Goal: Contribute content

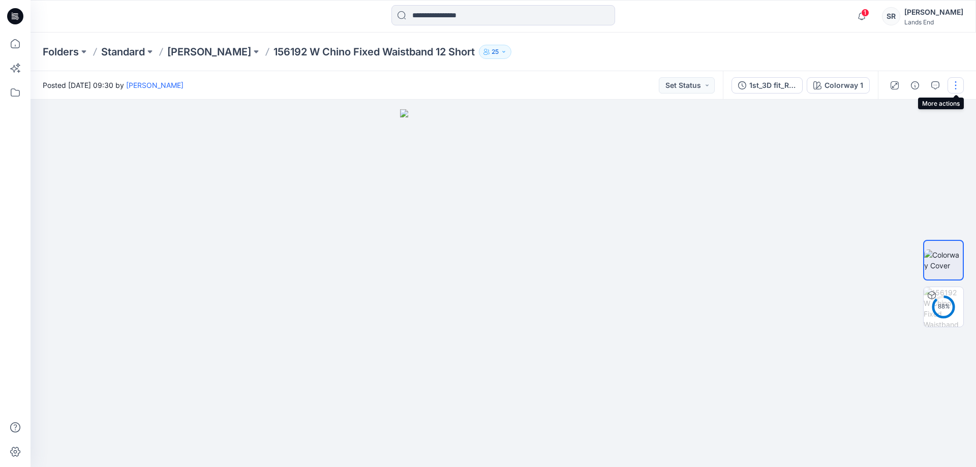
click at [954, 85] on button "button" at bounding box center [956, 85] width 16 height 16
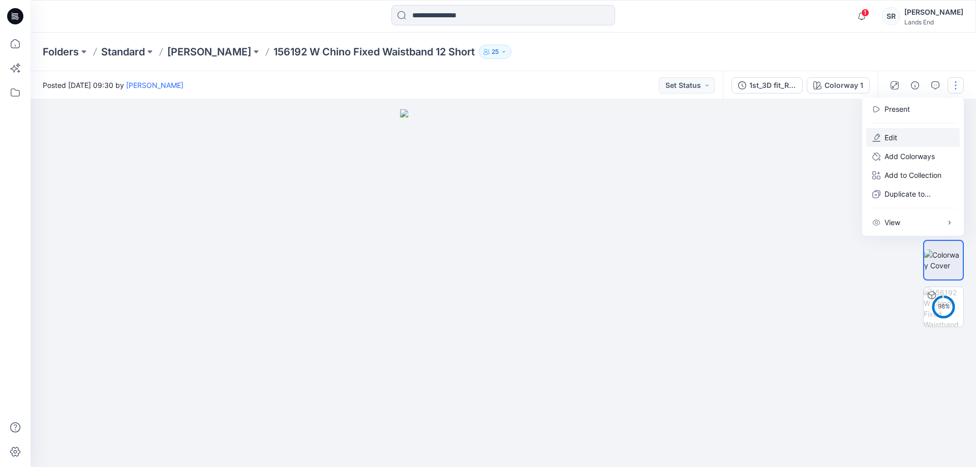
click at [899, 139] on button "Edit" at bounding box center [913, 137] width 94 height 19
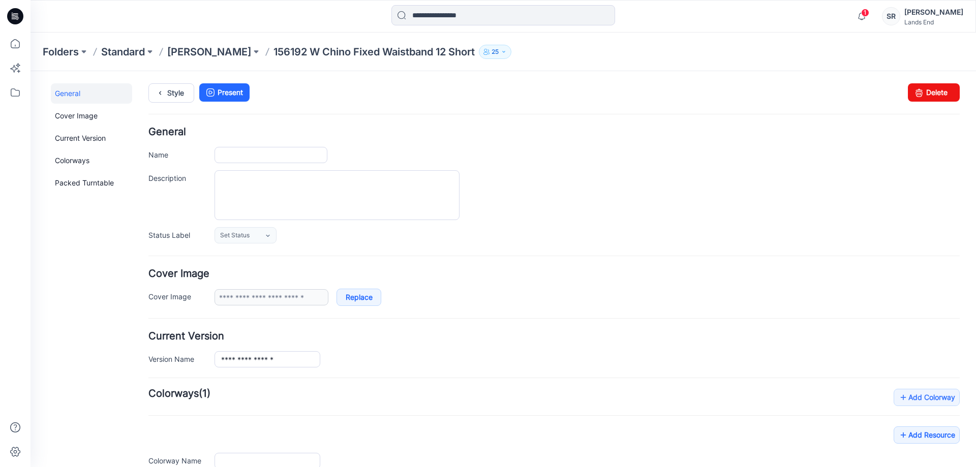
type input "**********"
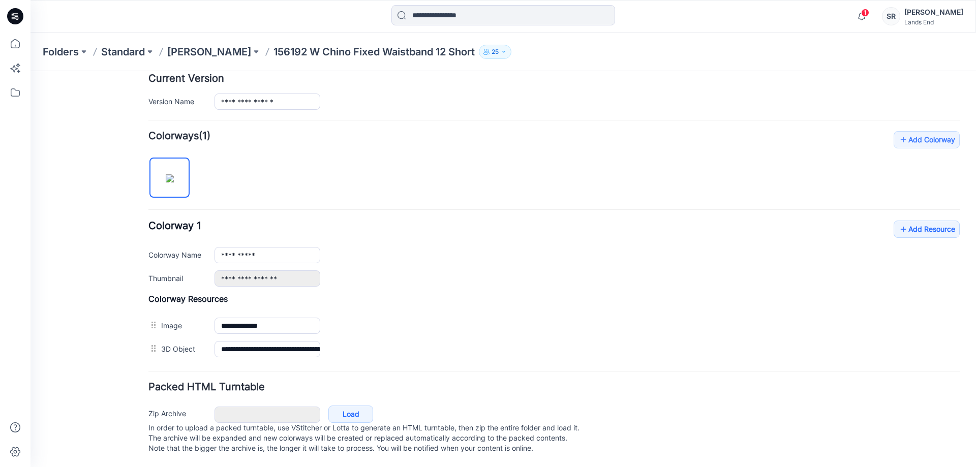
scroll to position [268, 0]
click at [915, 221] on link "Add Resource" at bounding box center [927, 229] width 66 height 17
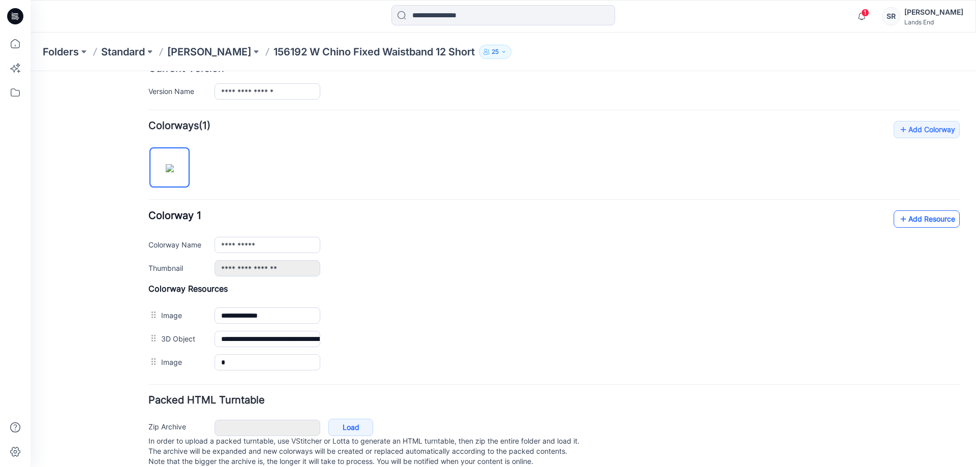
click at [915, 219] on link "Add Resource" at bounding box center [927, 218] width 66 height 17
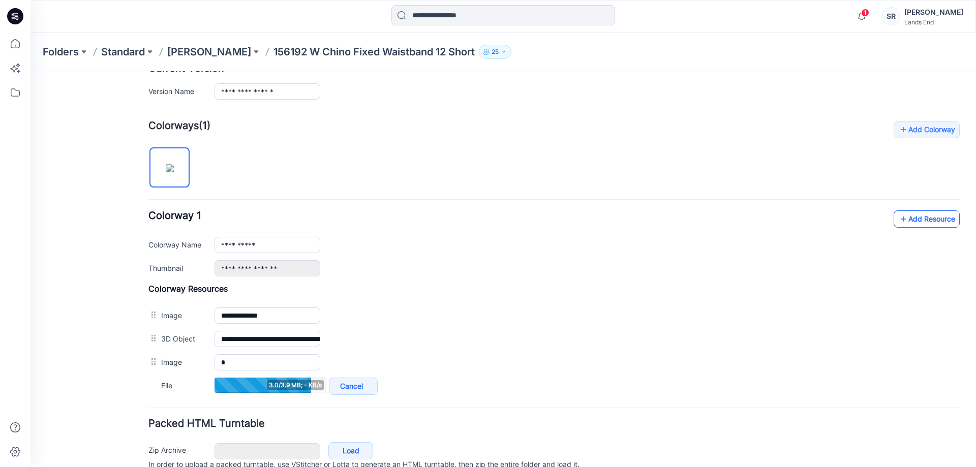
click at [910, 224] on link "Add Resource" at bounding box center [927, 218] width 66 height 17
click at [922, 221] on link "Add Resource" at bounding box center [927, 218] width 66 height 17
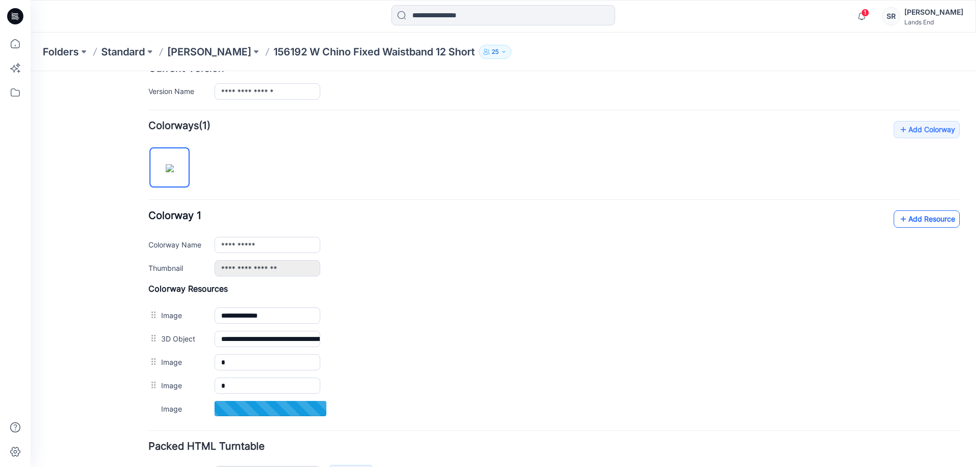
click at [915, 222] on link "Add Resource" at bounding box center [927, 218] width 66 height 17
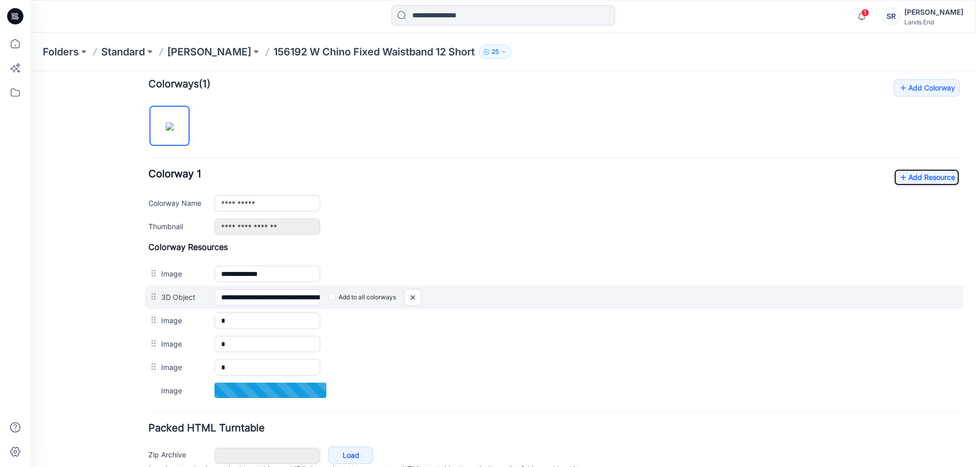
scroll to position [319, 0]
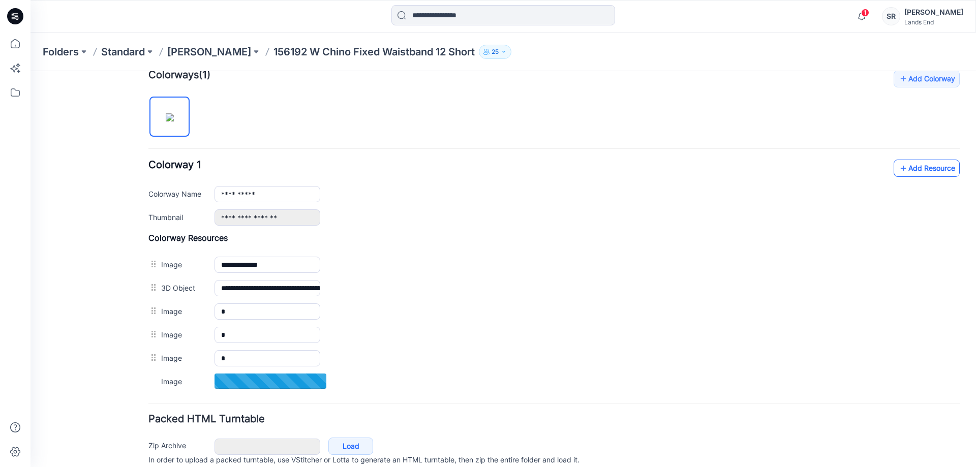
click at [920, 169] on link "Add Resource" at bounding box center [927, 168] width 66 height 17
click at [919, 171] on link "Add Resource" at bounding box center [927, 168] width 66 height 17
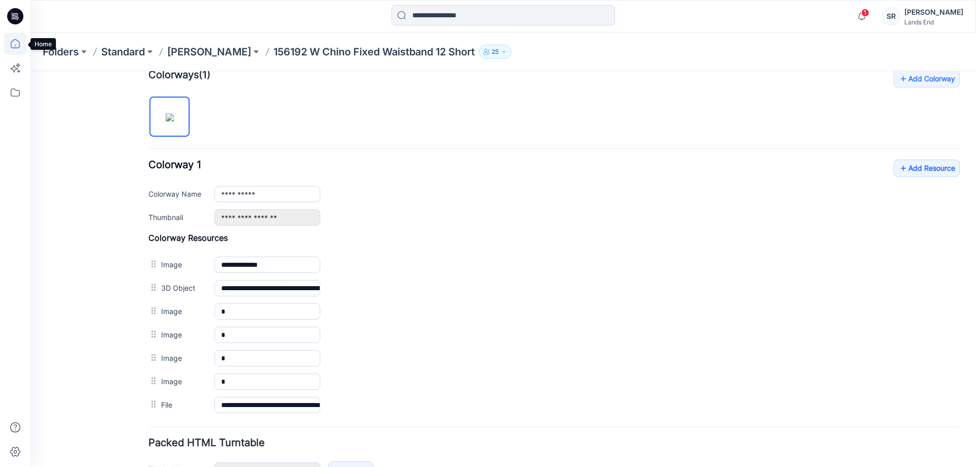
click at [14, 42] on icon at bounding box center [15, 44] width 22 height 22
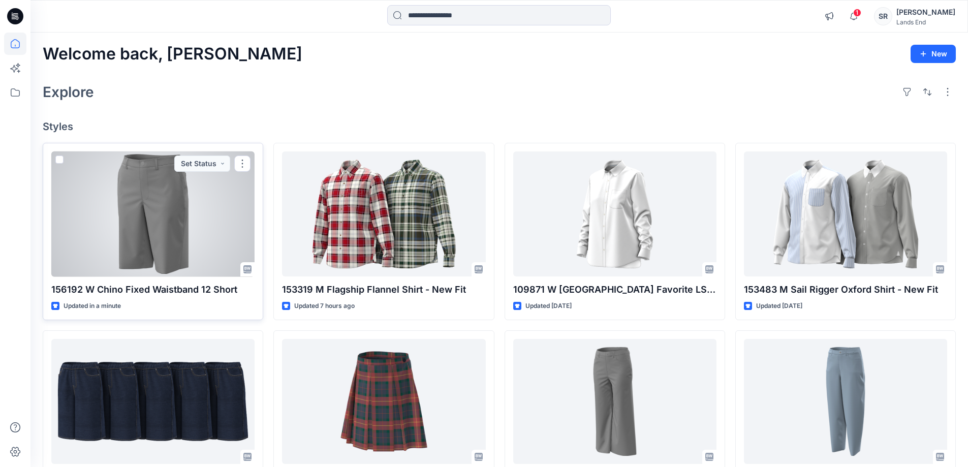
click at [143, 250] on div at bounding box center [152, 214] width 203 height 126
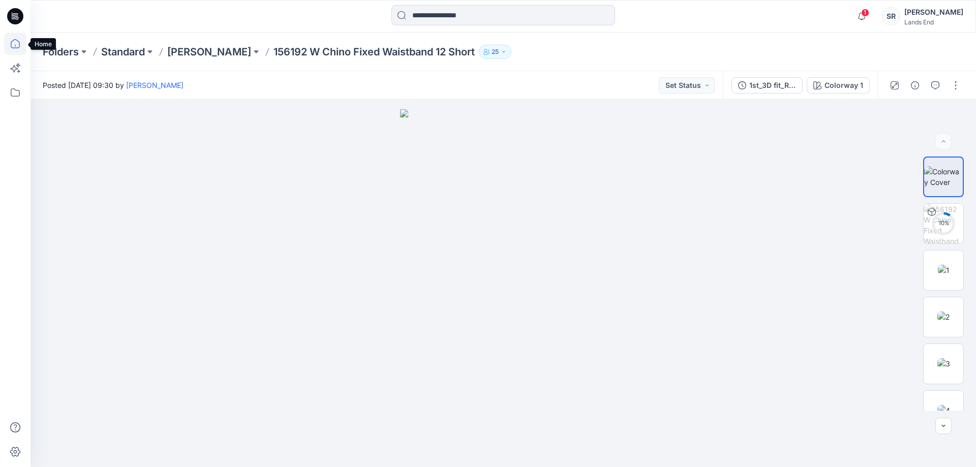
click at [12, 49] on icon at bounding box center [15, 44] width 22 height 22
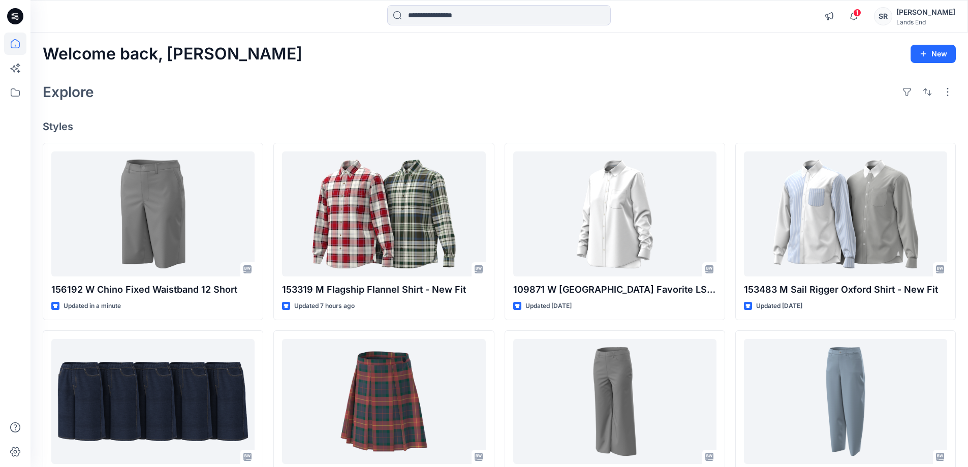
click at [433, 99] on div "Explore" at bounding box center [500, 92] width 914 height 24
click at [396, 103] on div "Explore" at bounding box center [500, 92] width 914 height 24
